Goal: Information Seeking & Learning: Learn about a topic

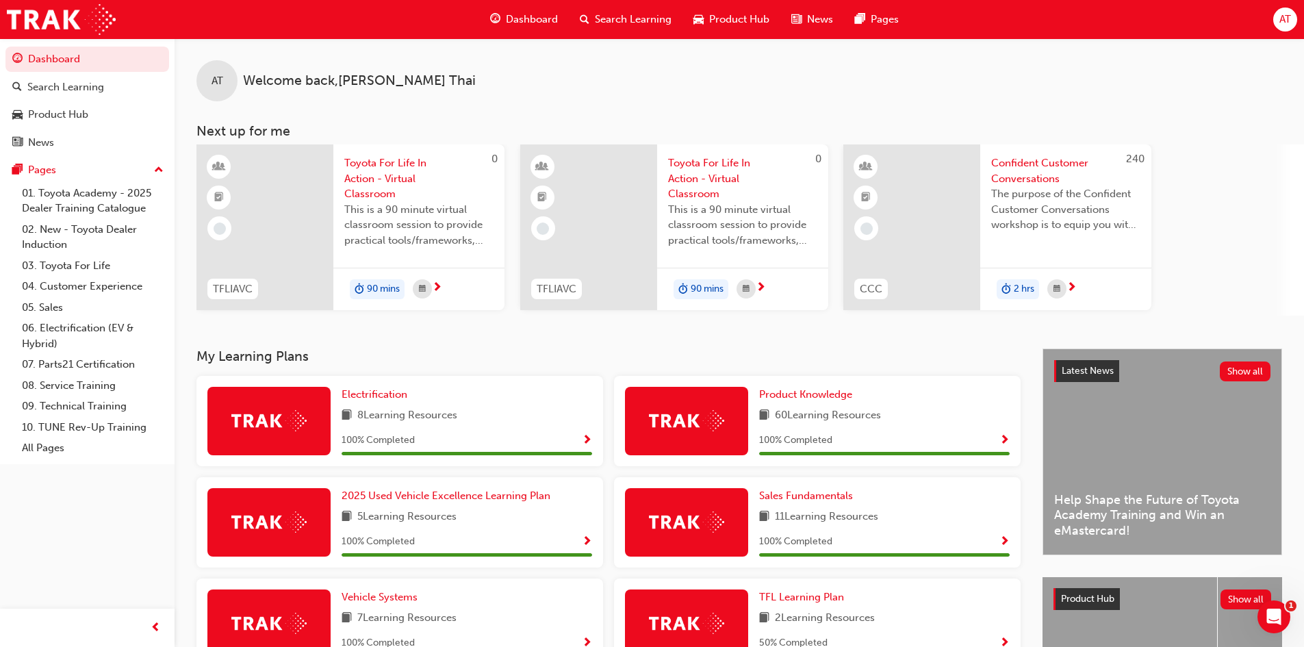
click at [1250, 237] on div "0 TFLIAVC Toyota For Life In Action - Virtual Classroom This is a 90 minute vir…" at bounding box center [751, 229] width 1108 height 171
